Goal: Navigation & Orientation: Find specific page/section

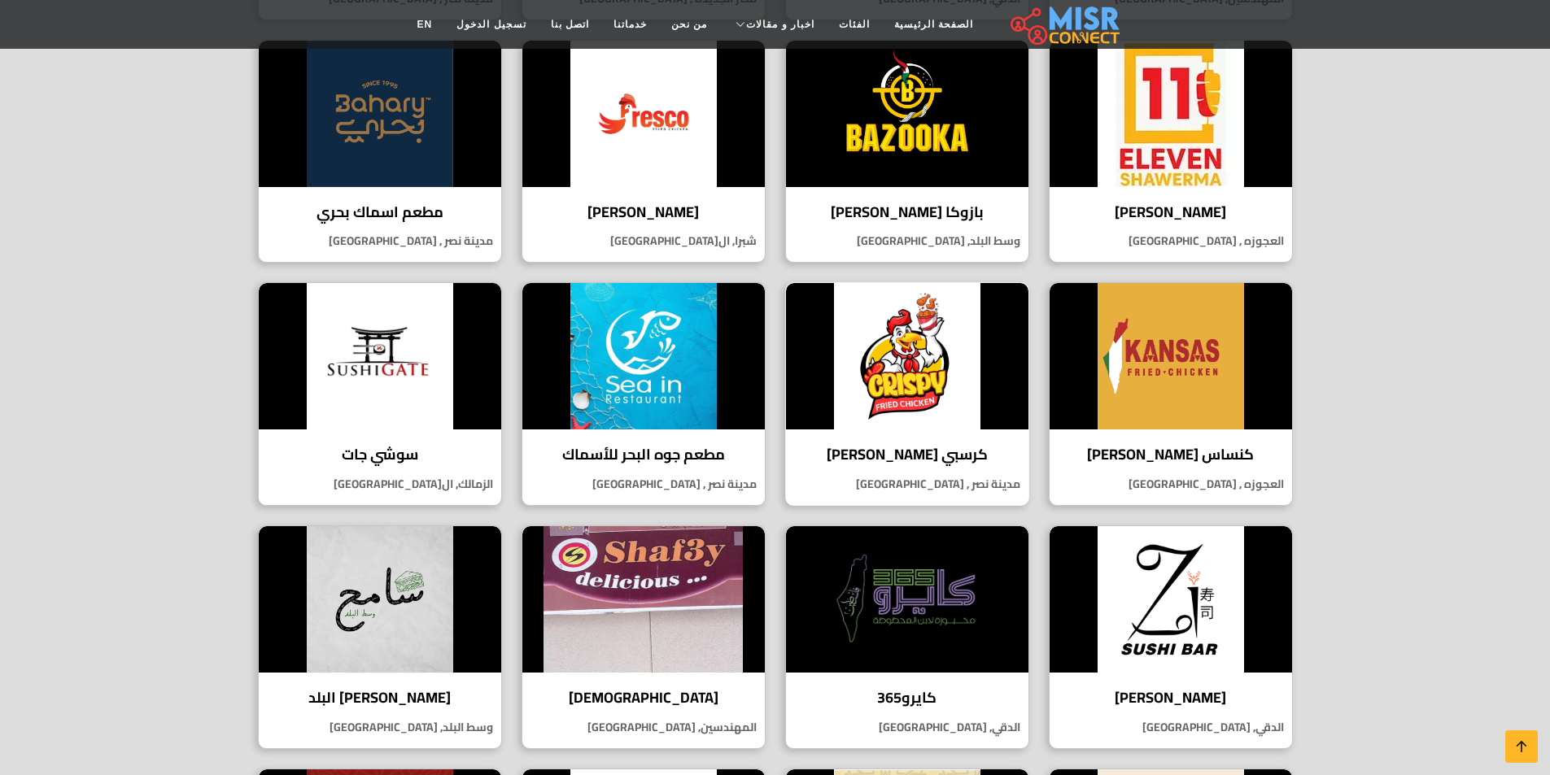
scroll to position [814, 0]
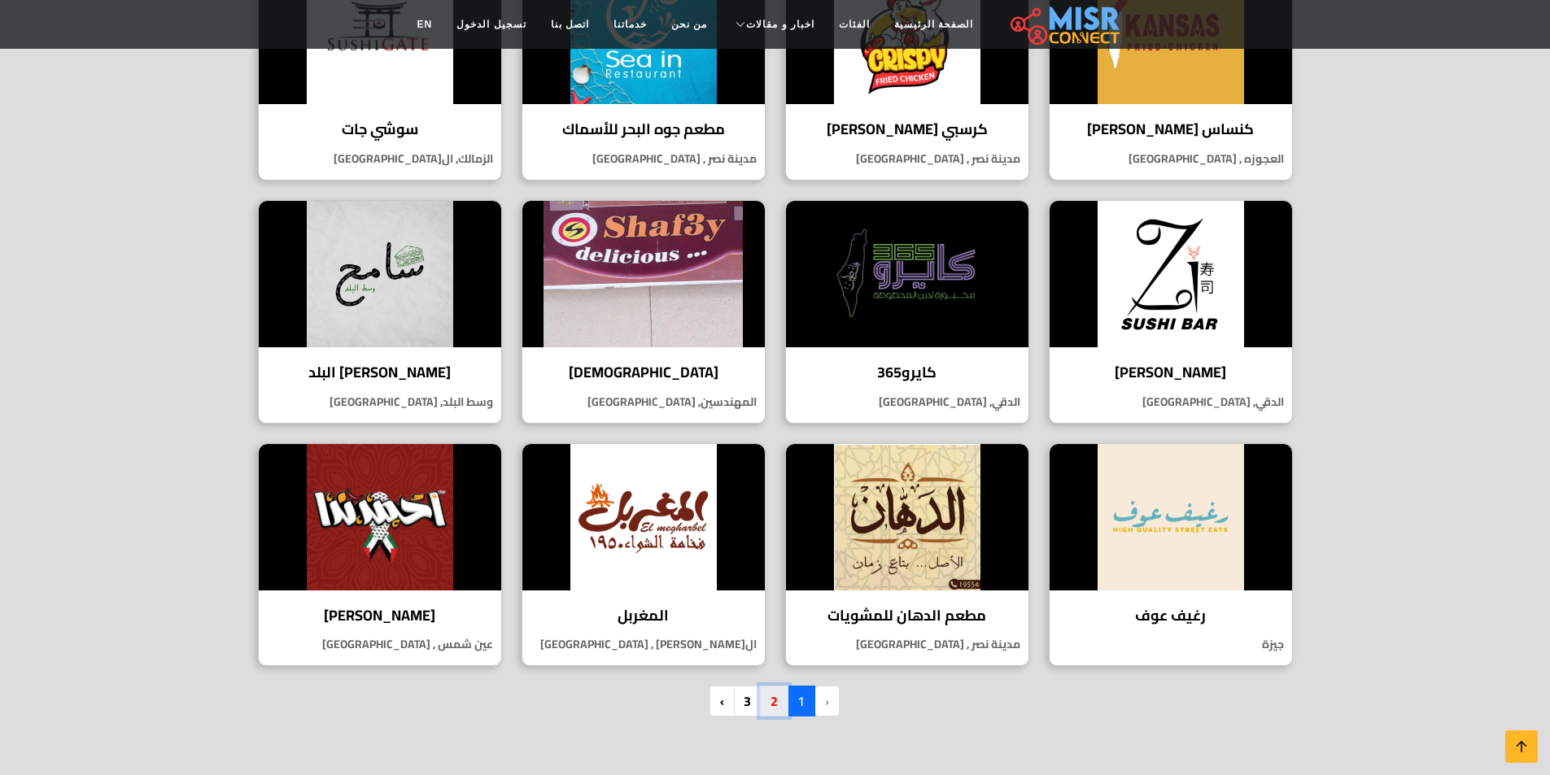
click at [770, 701] on link "2" at bounding box center [774, 701] width 28 height 31
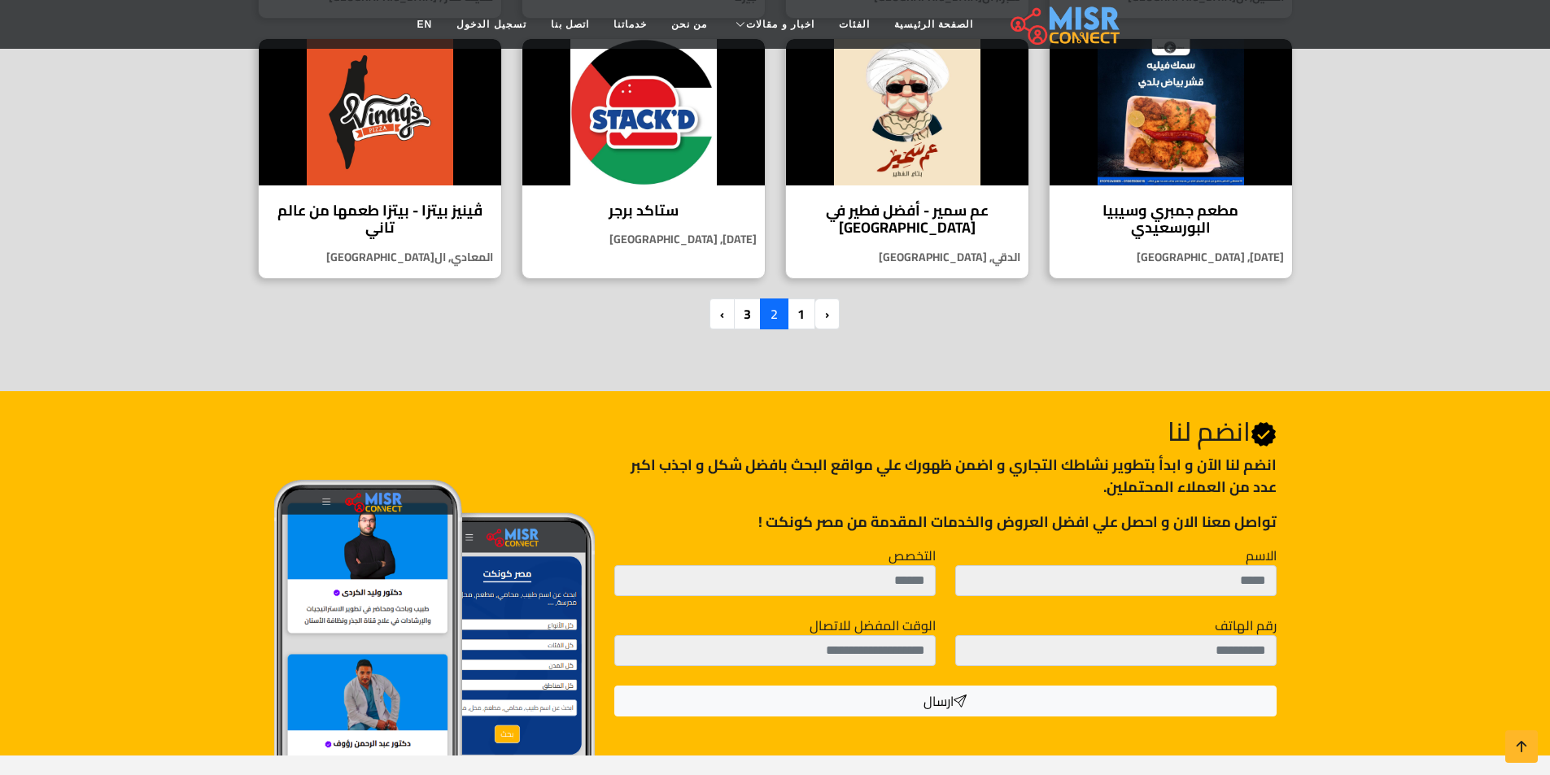
scroll to position [1220, 0]
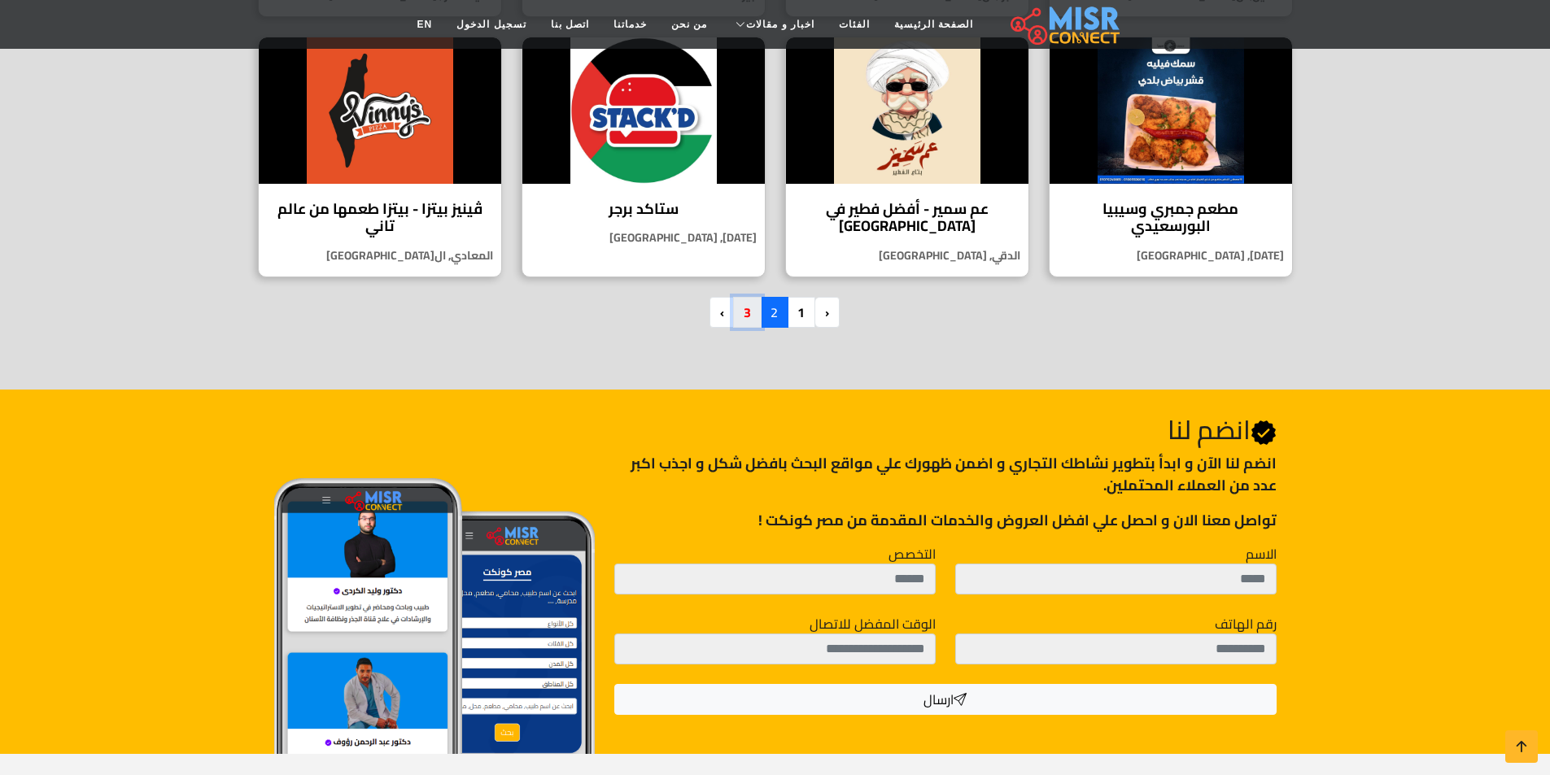
click at [744, 321] on link "3" at bounding box center [747, 312] width 28 height 31
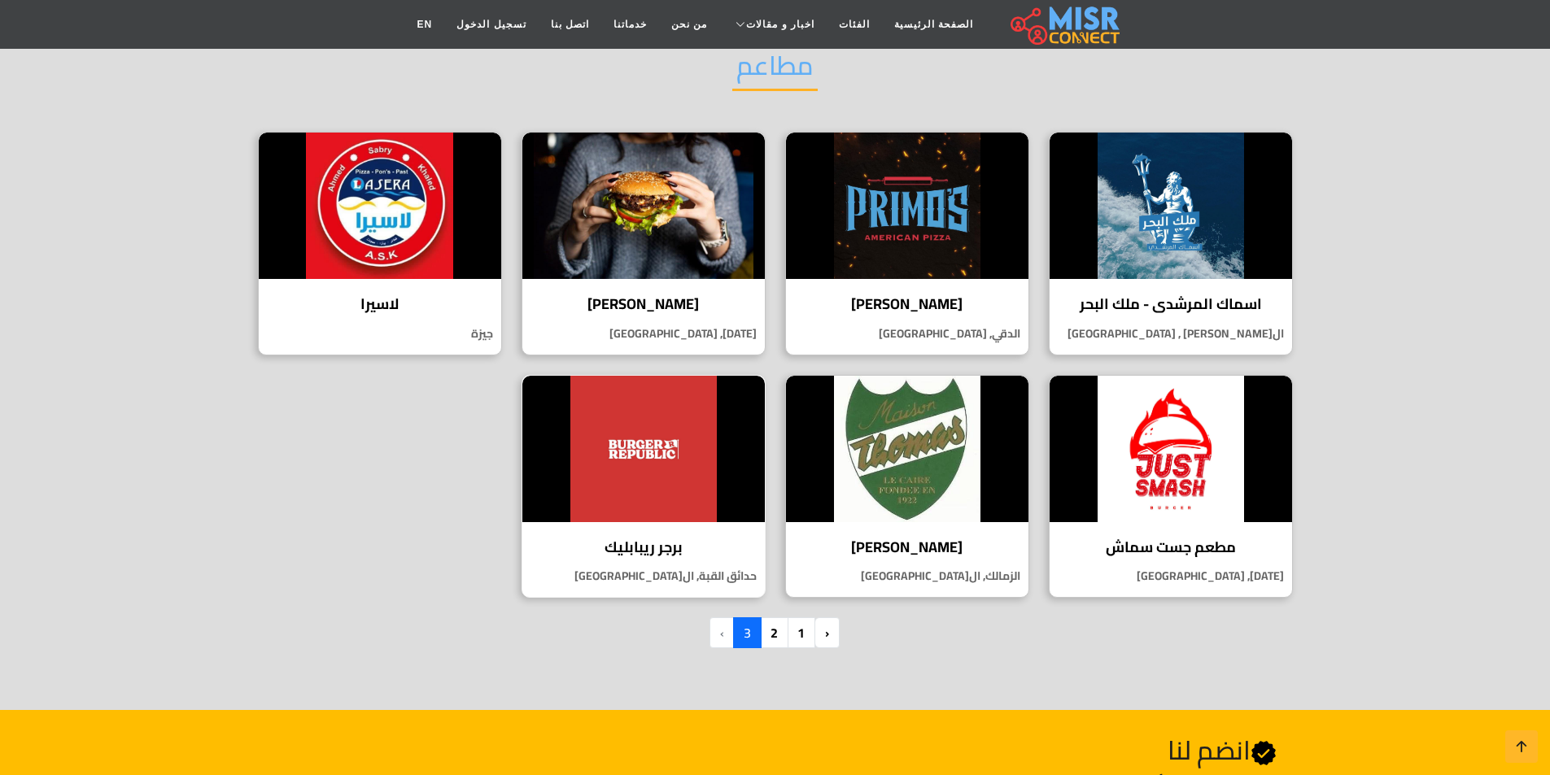
scroll to position [163, 0]
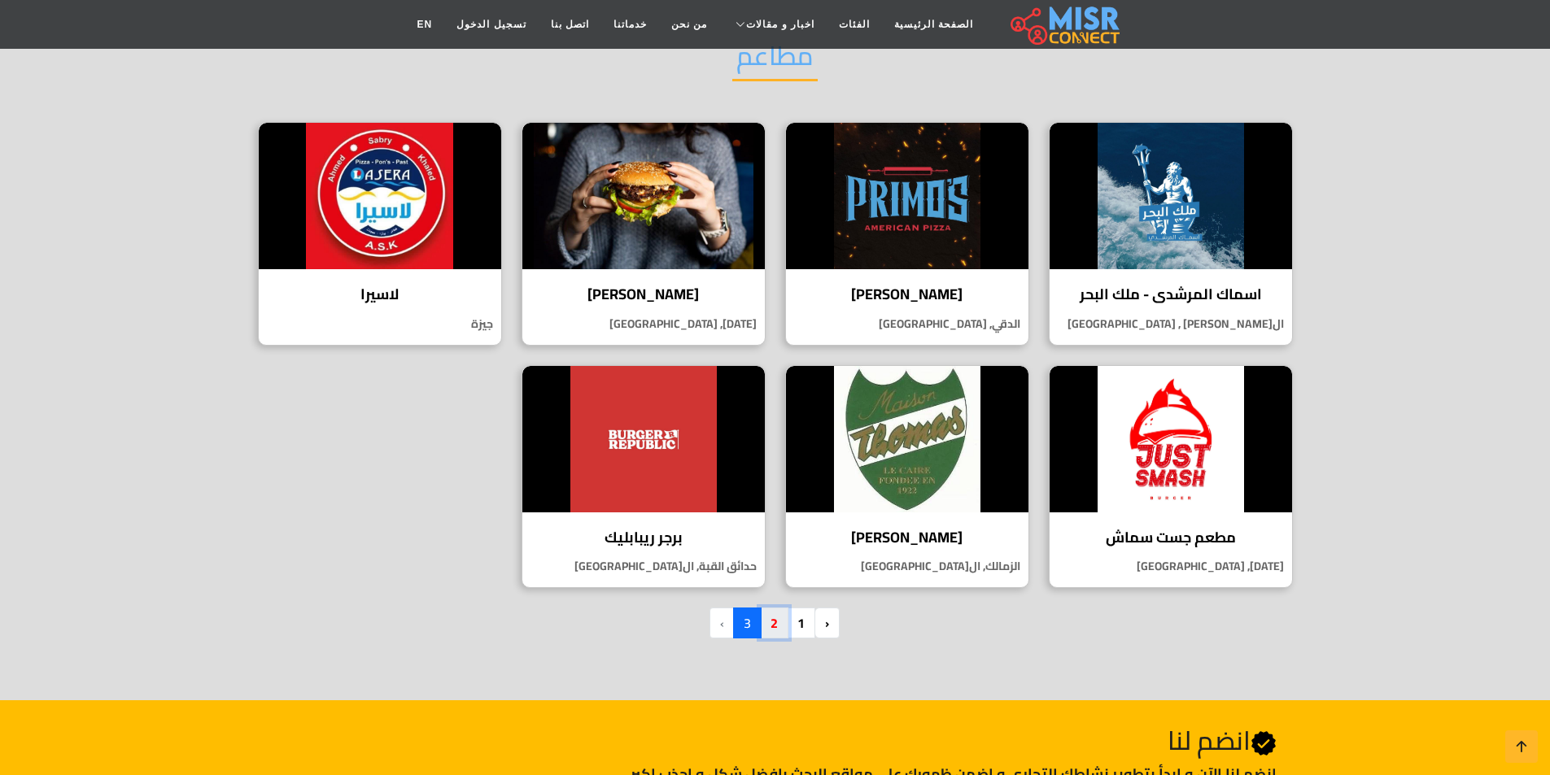
click at [782, 623] on link "2" at bounding box center [774, 623] width 28 height 31
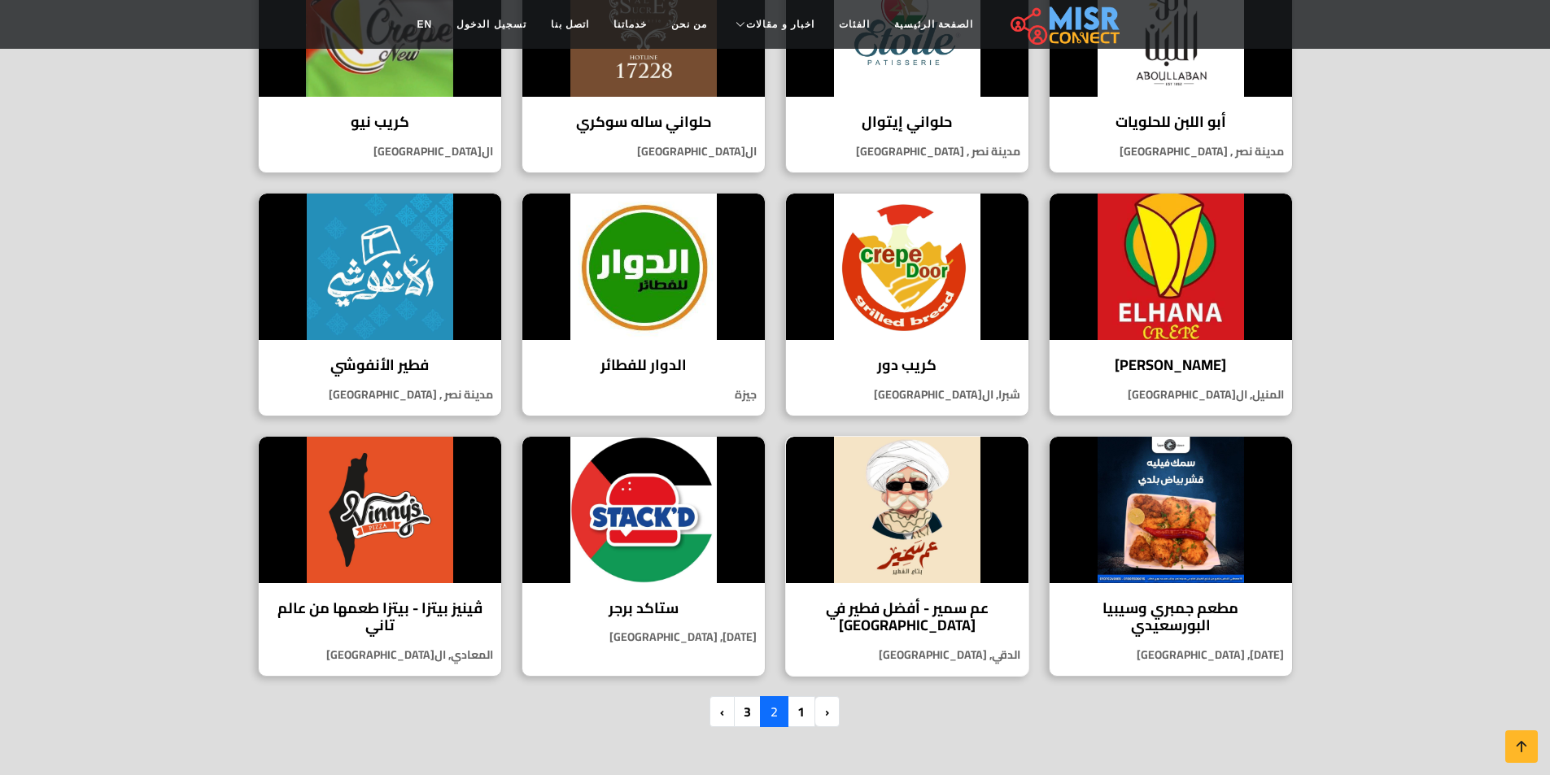
scroll to position [895, 0]
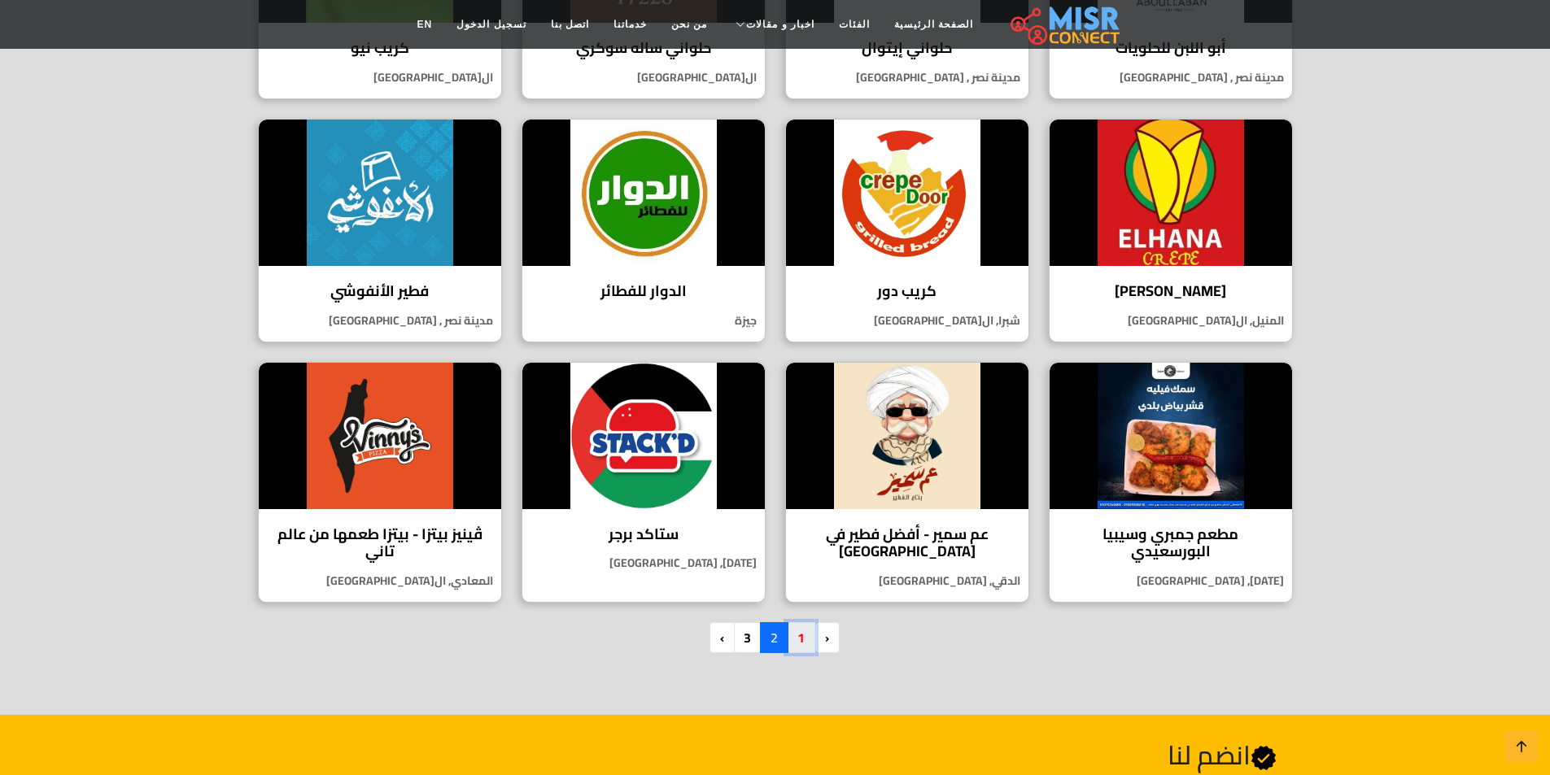
click at [802, 644] on link "1" at bounding box center [801, 637] width 28 height 31
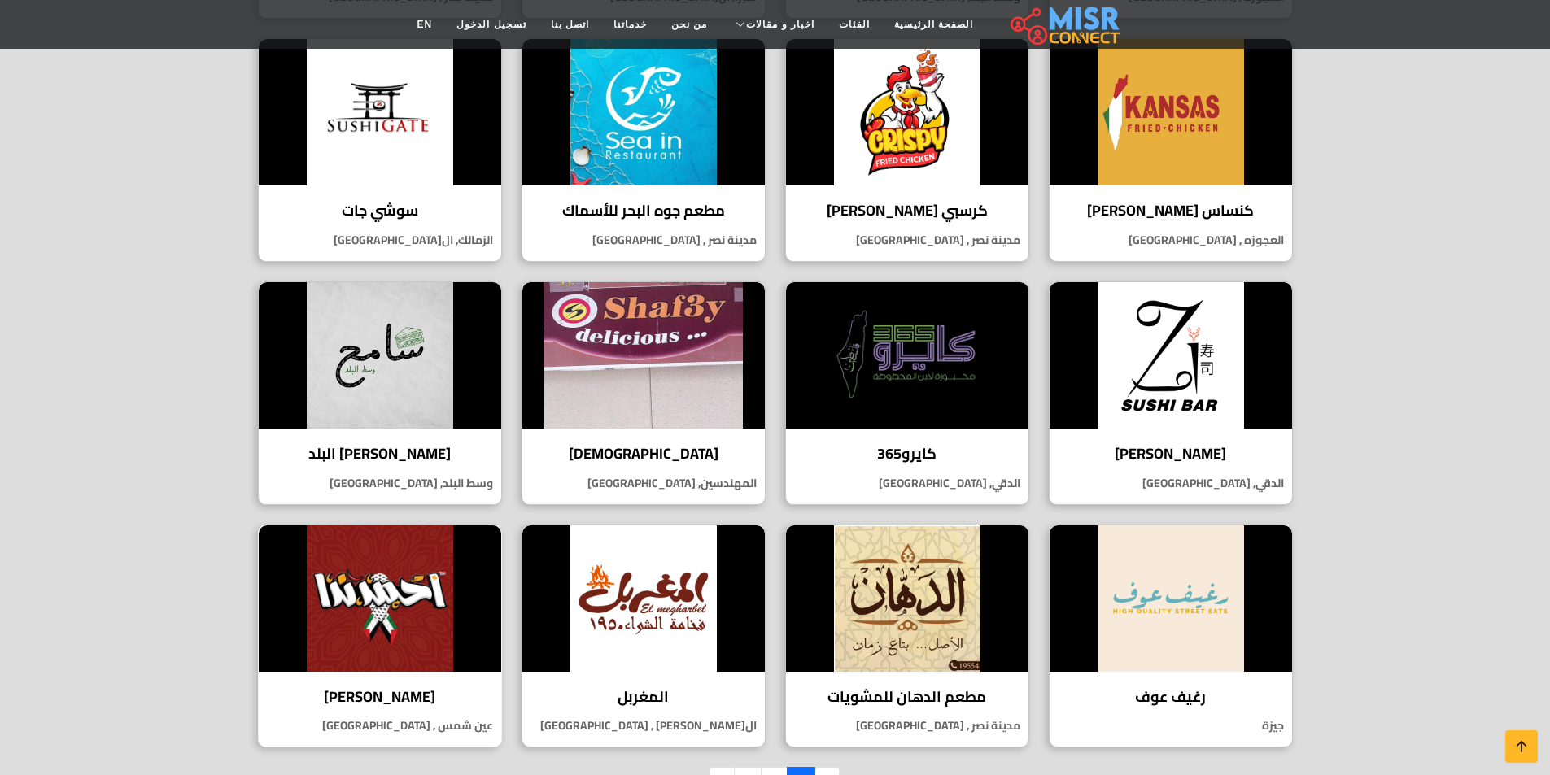
scroll to position [1139, 0]
